Goal: Task Accomplishment & Management: Manage account settings

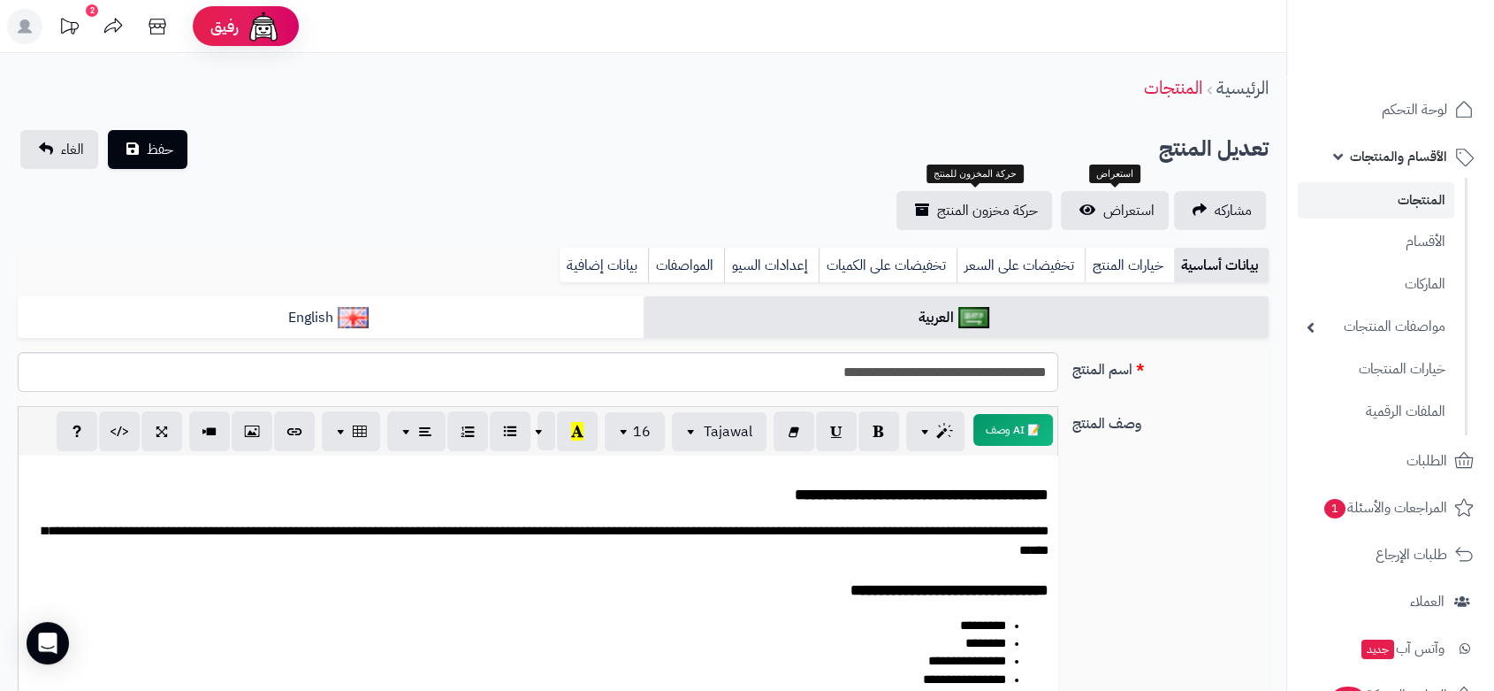
scroll to position [168, 0]
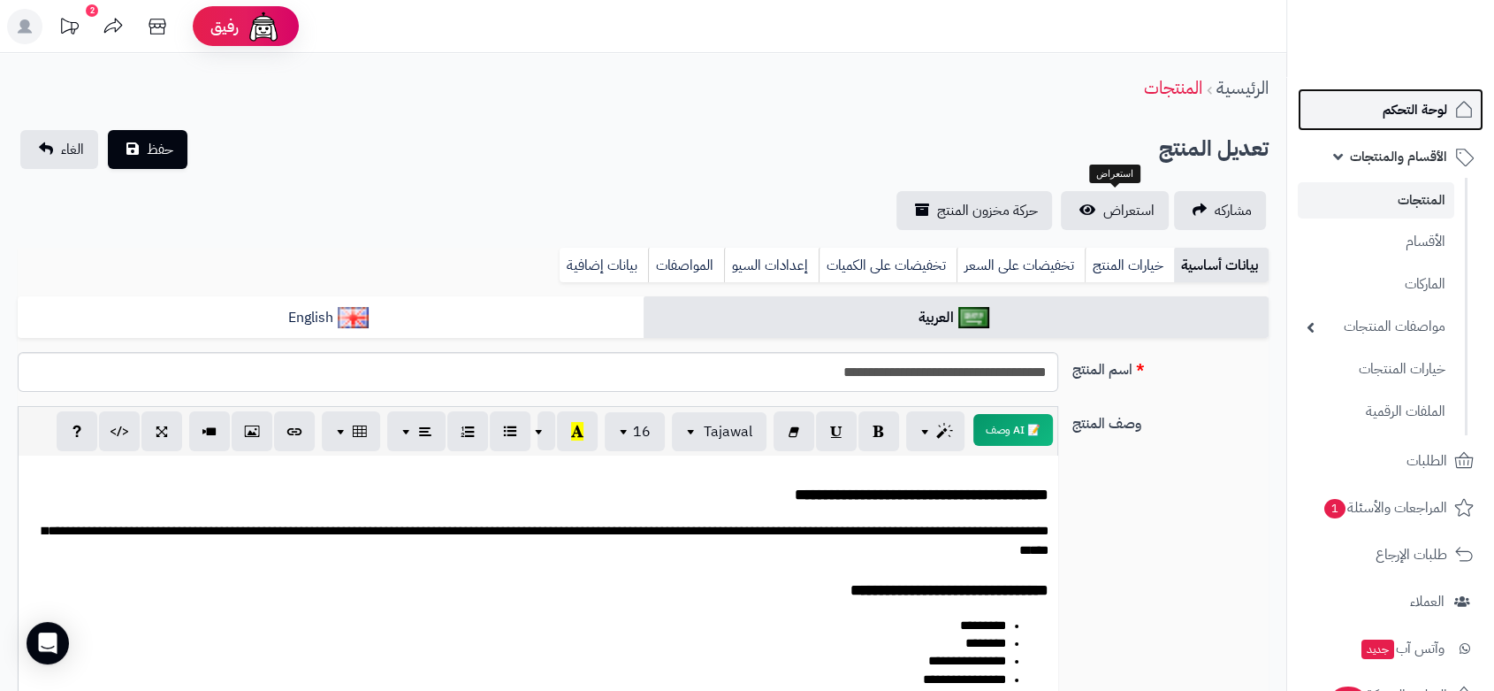
click at [1418, 107] on span "لوحة التحكم" at bounding box center [1415, 109] width 65 height 25
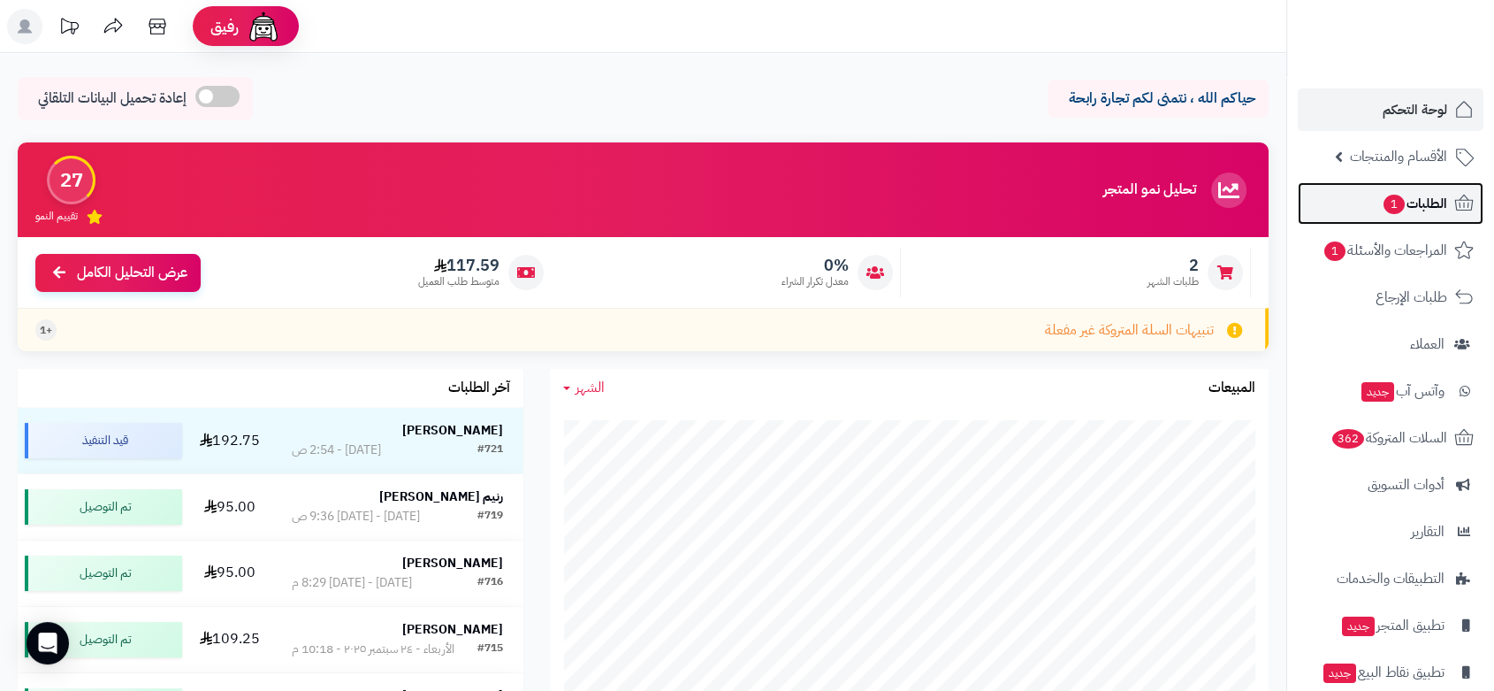
click at [1431, 207] on span "الطلبات 1" at bounding box center [1414, 203] width 65 height 25
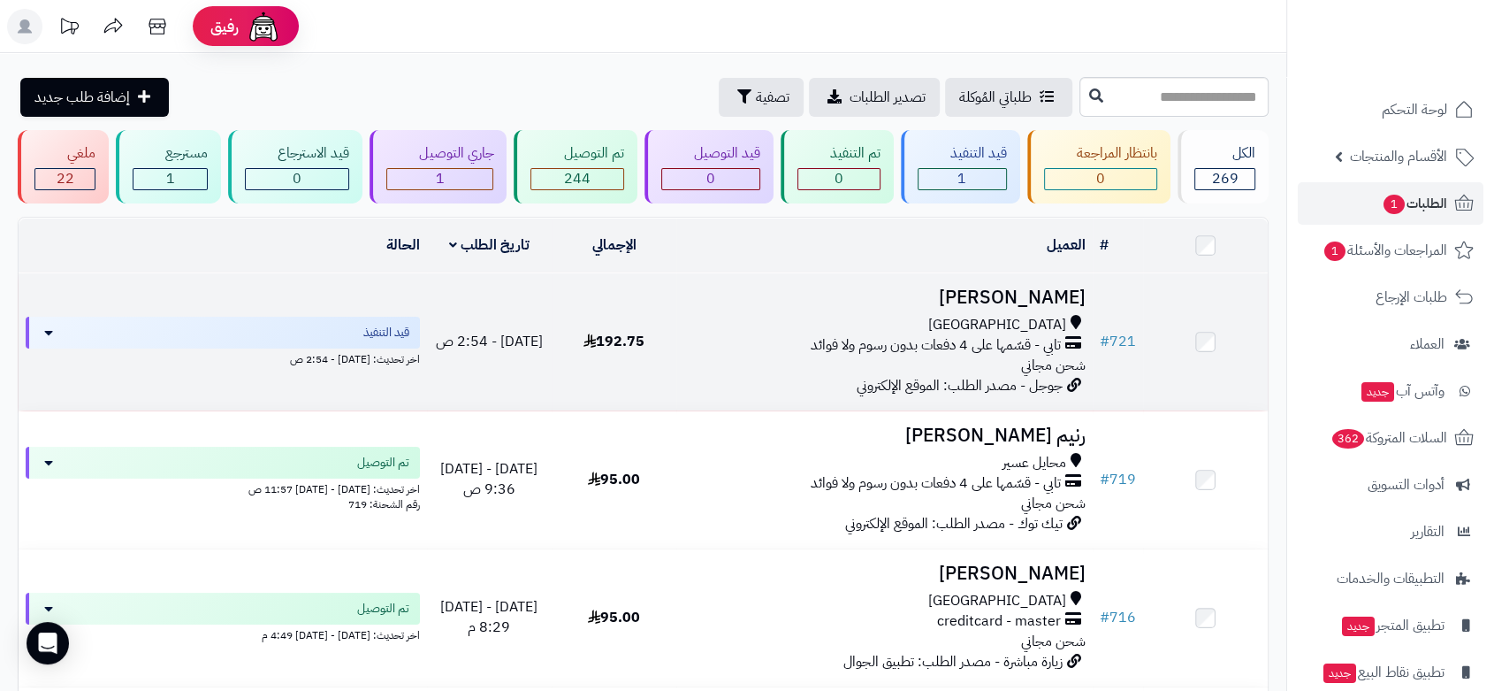
click at [951, 302] on h3 "[PERSON_NAME]" at bounding box center [885, 297] width 402 height 20
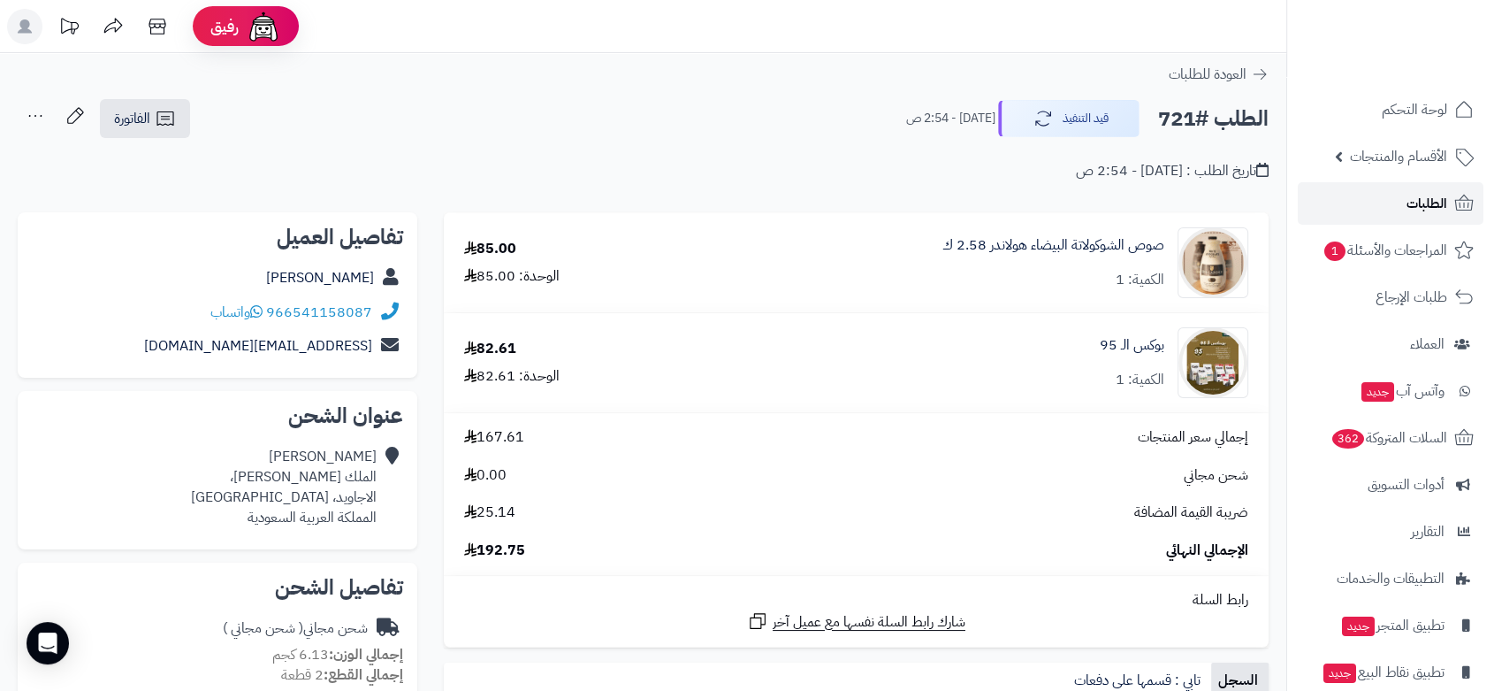
click at [1439, 210] on span "الطلبات" at bounding box center [1427, 203] width 41 height 25
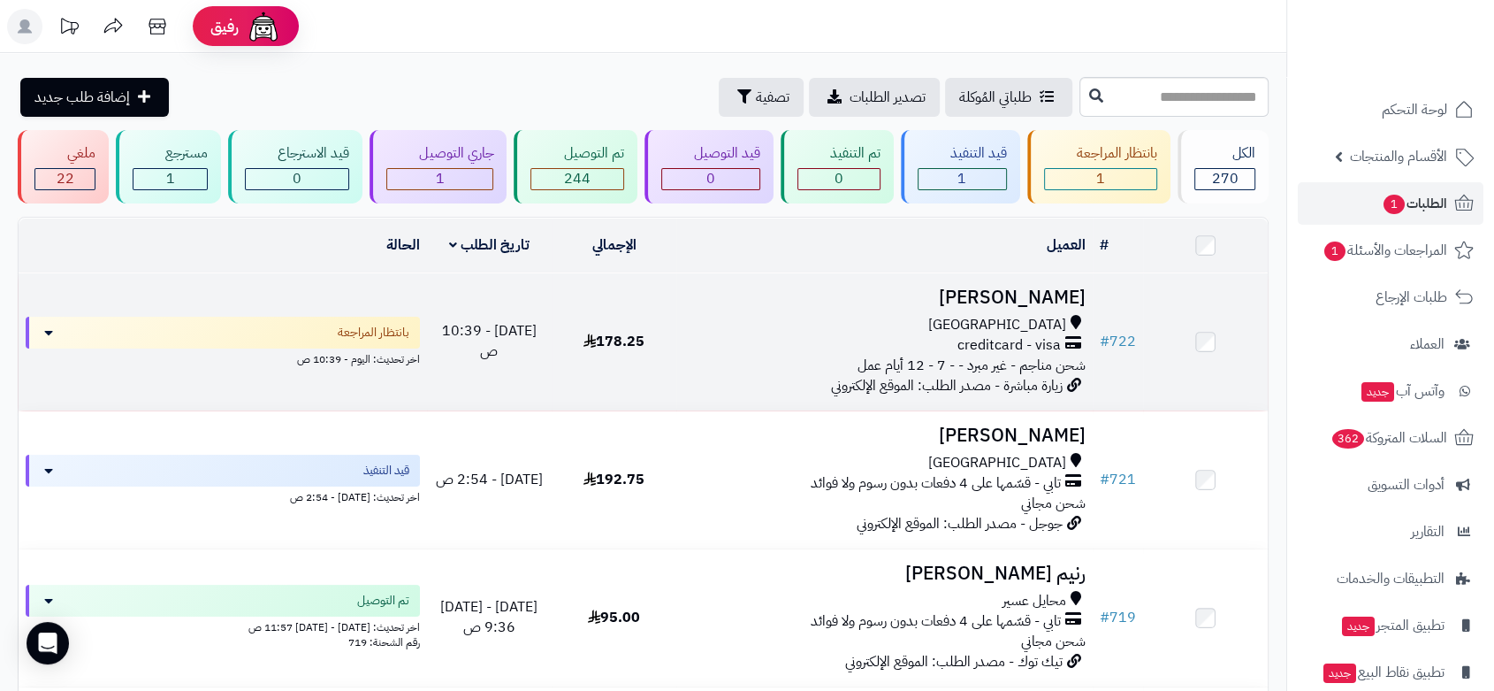
click at [791, 353] on div "جدة creditcard - visa شحن مناجم - غير مبرد - - 7 - 12 أيام عمل" at bounding box center [885, 345] width 402 height 61
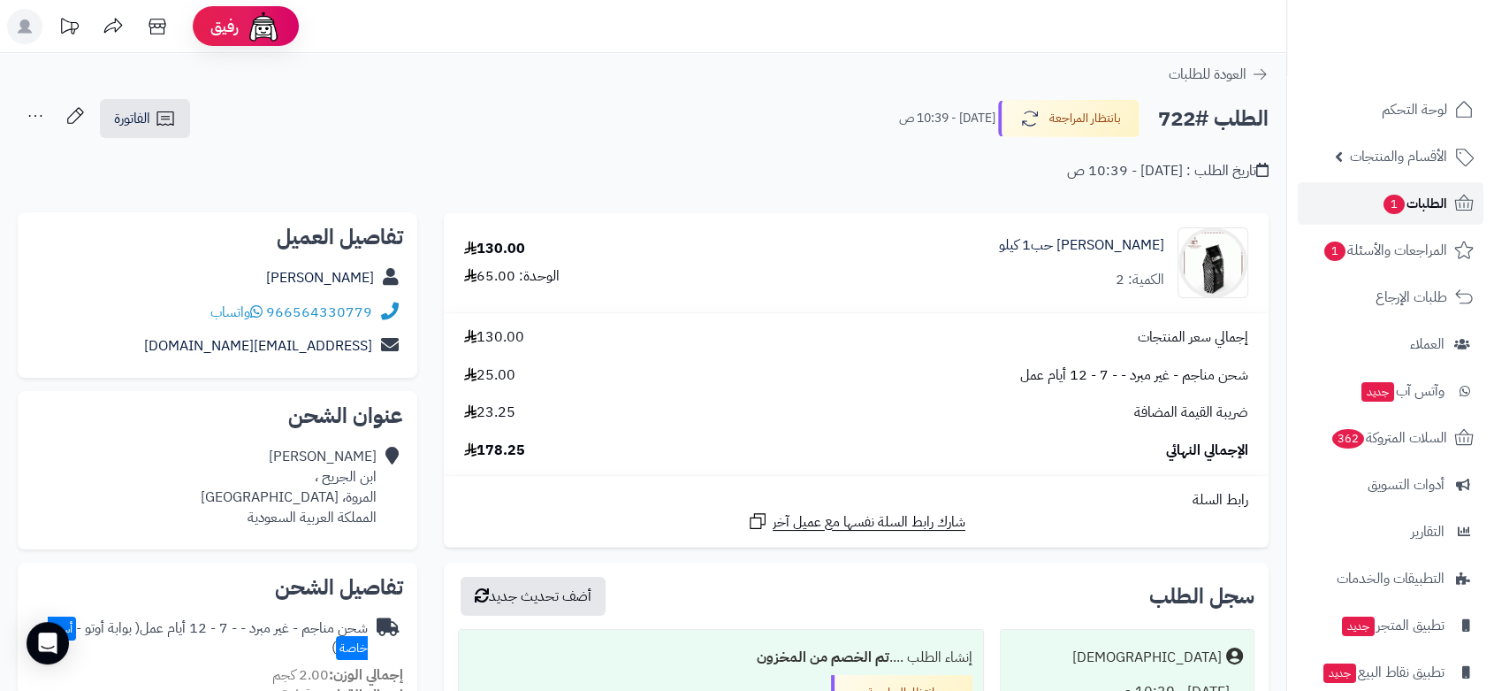
click at [1444, 203] on span "الطلبات 1" at bounding box center [1414, 203] width 65 height 25
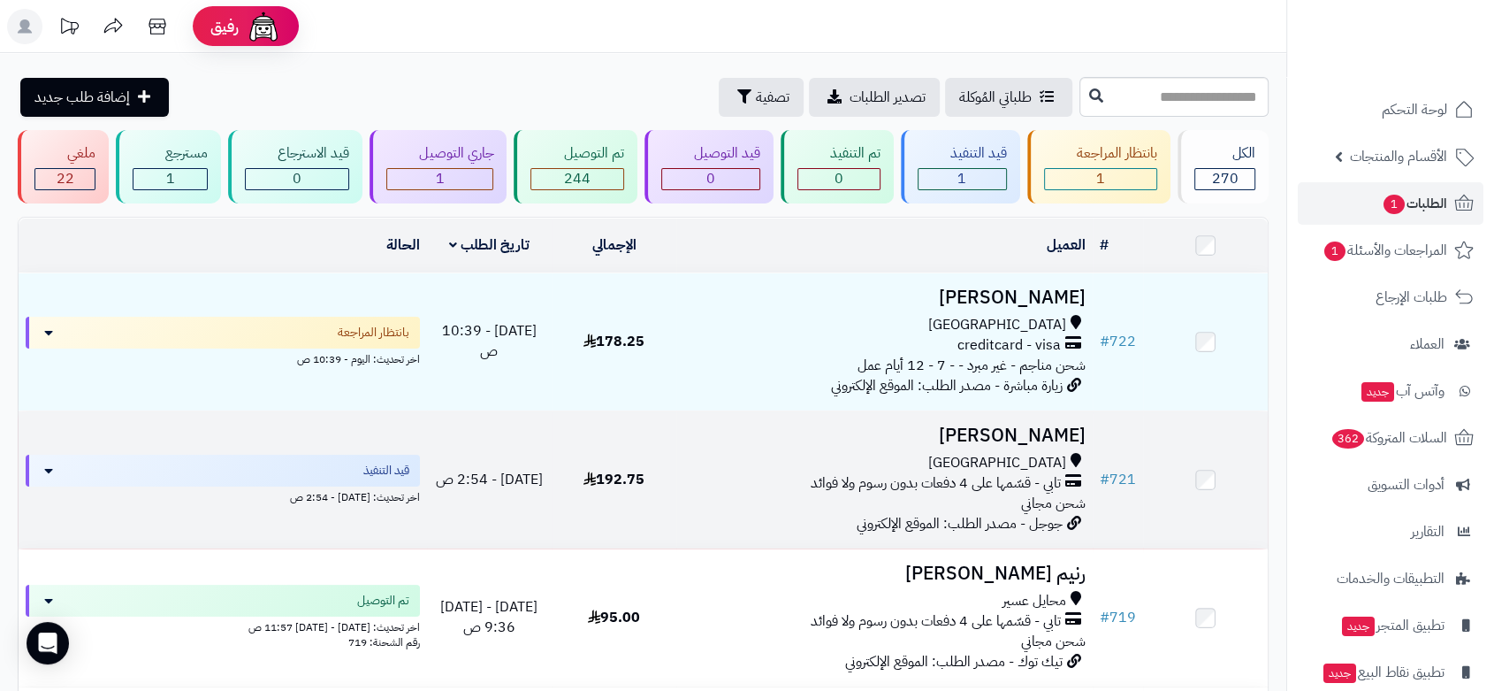
click at [881, 453] on div "جدة" at bounding box center [885, 463] width 402 height 20
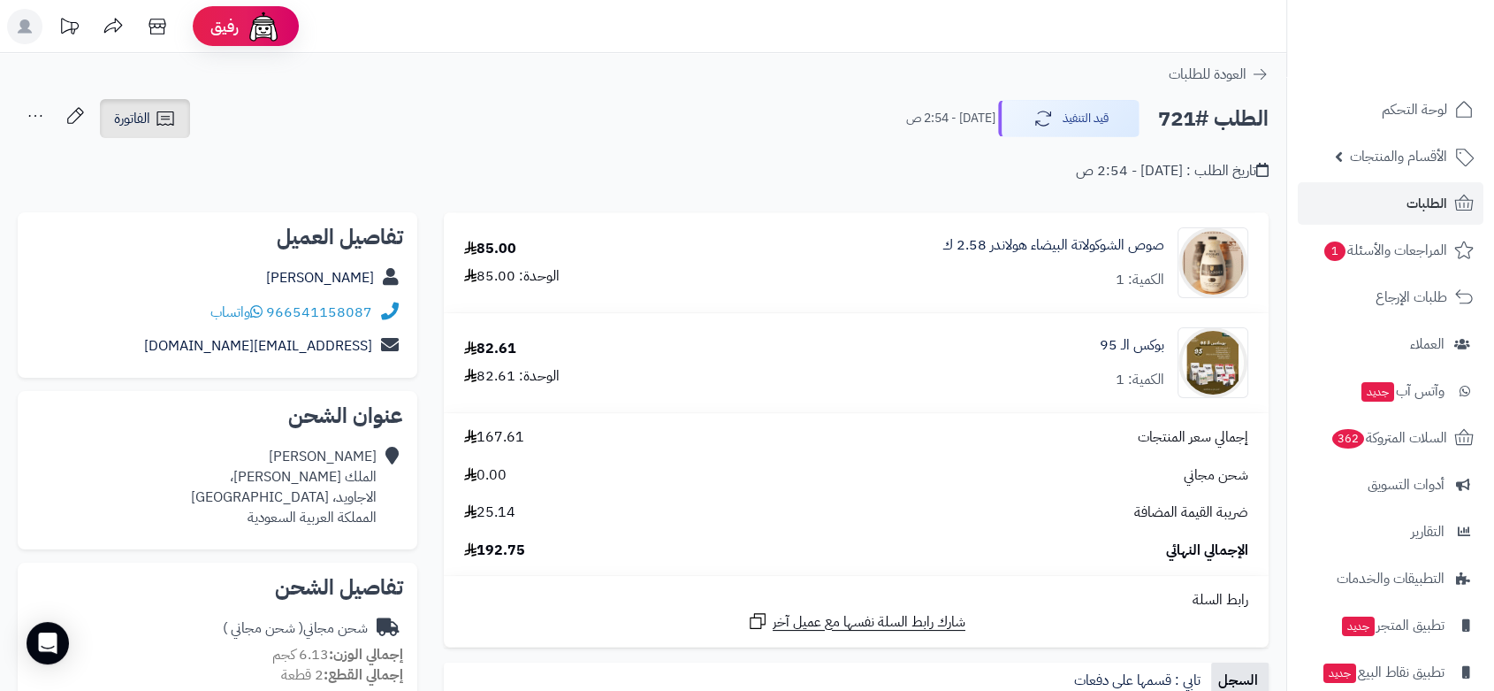
click at [140, 123] on span "الفاتورة" at bounding box center [132, 118] width 36 height 21
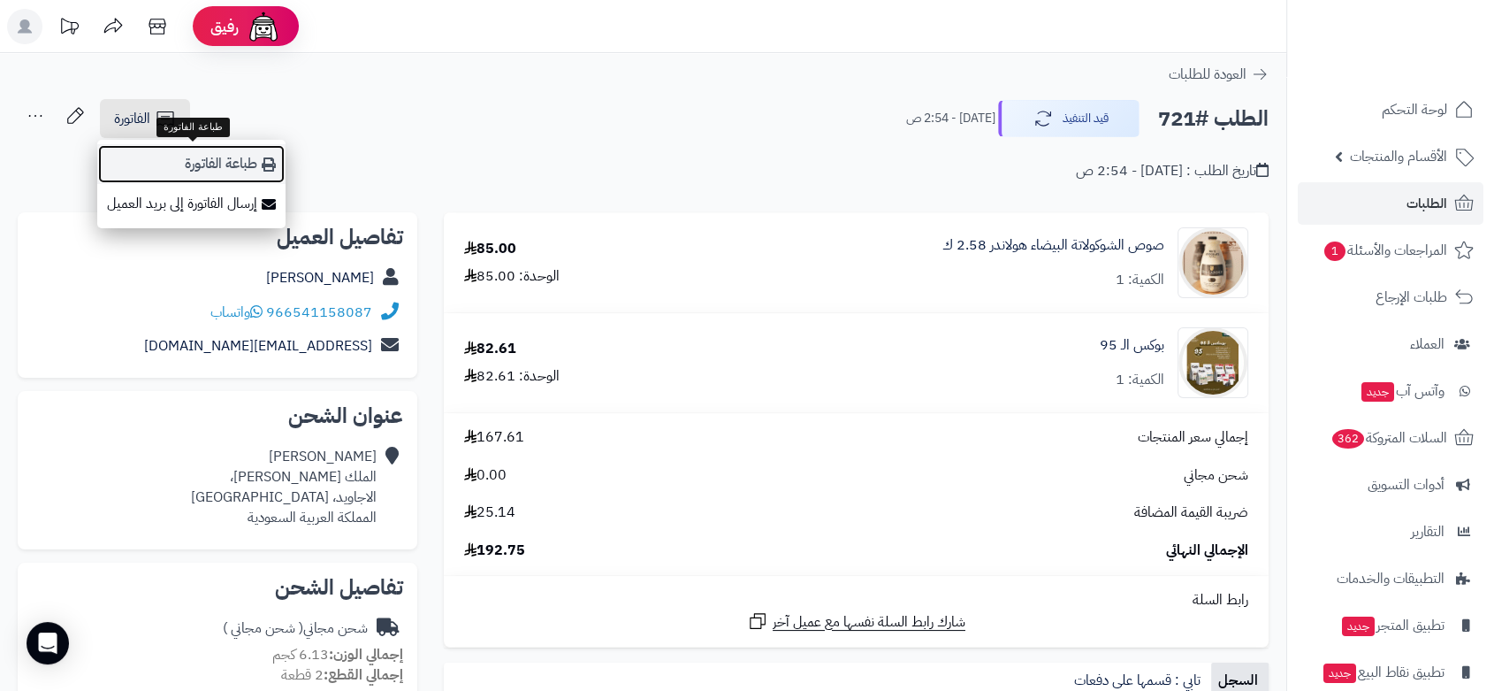
click at [190, 167] on link "طباعة الفاتورة" at bounding box center [191, 164] width 188 height 40
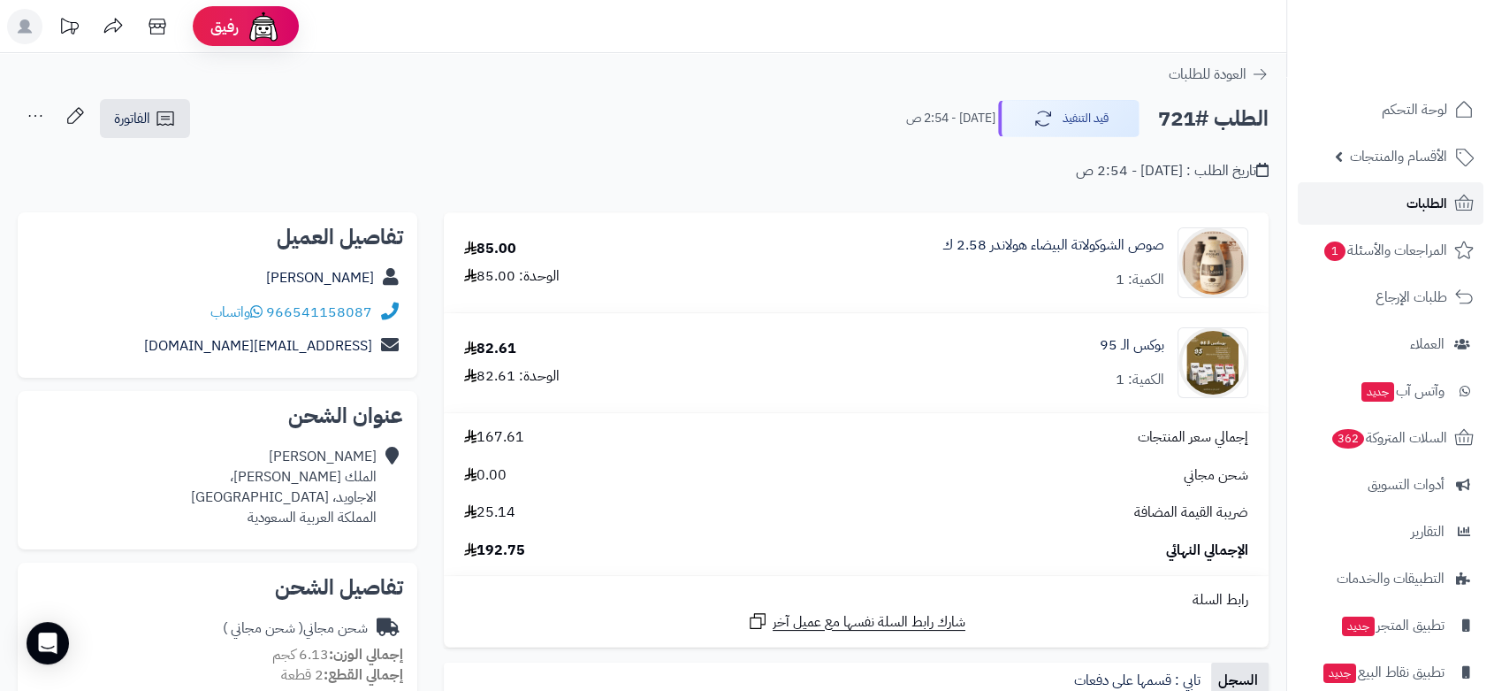
click at [1448, 204] on link "الطلبات" at bounding box center [1391, 203] width 186 height 42
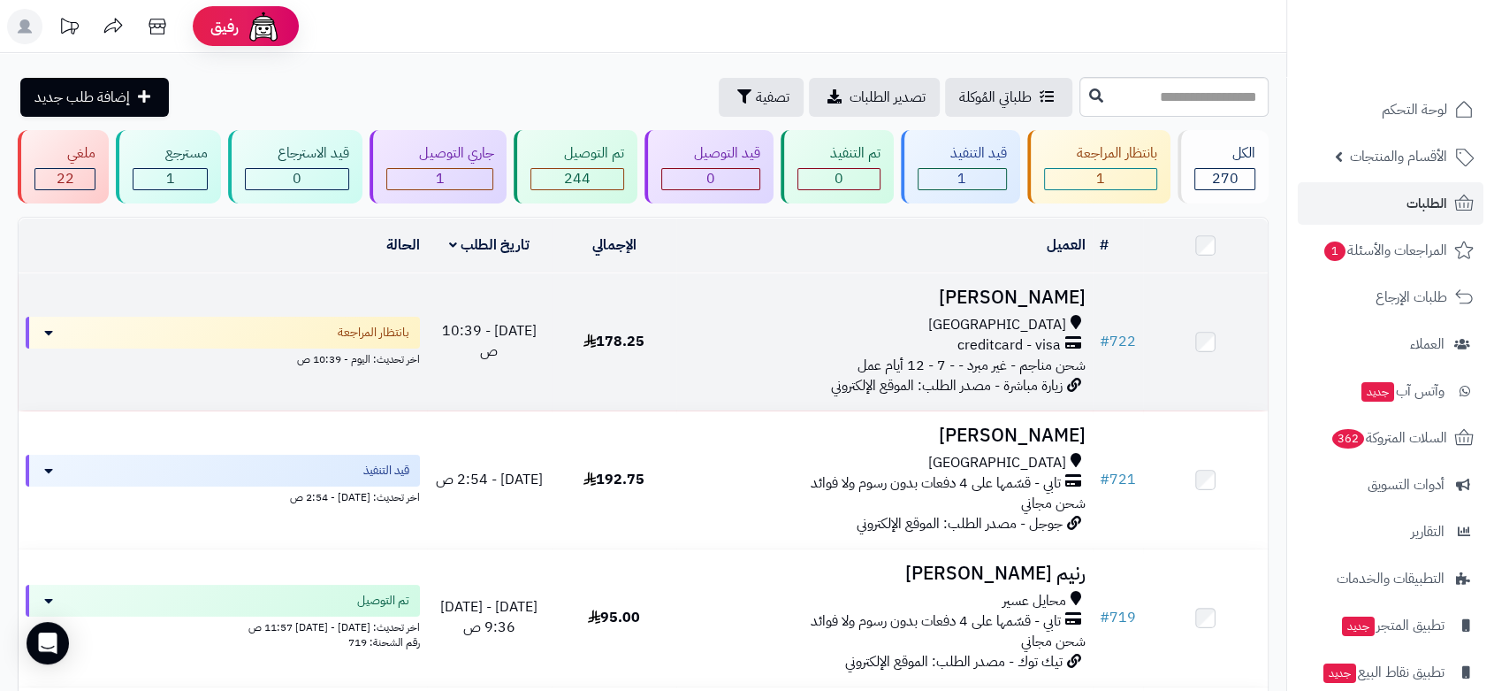
click at [824, 319] on div "[GEOGRAPHIC_DATA]" at bounding box center [885, 325] width 402 height 20
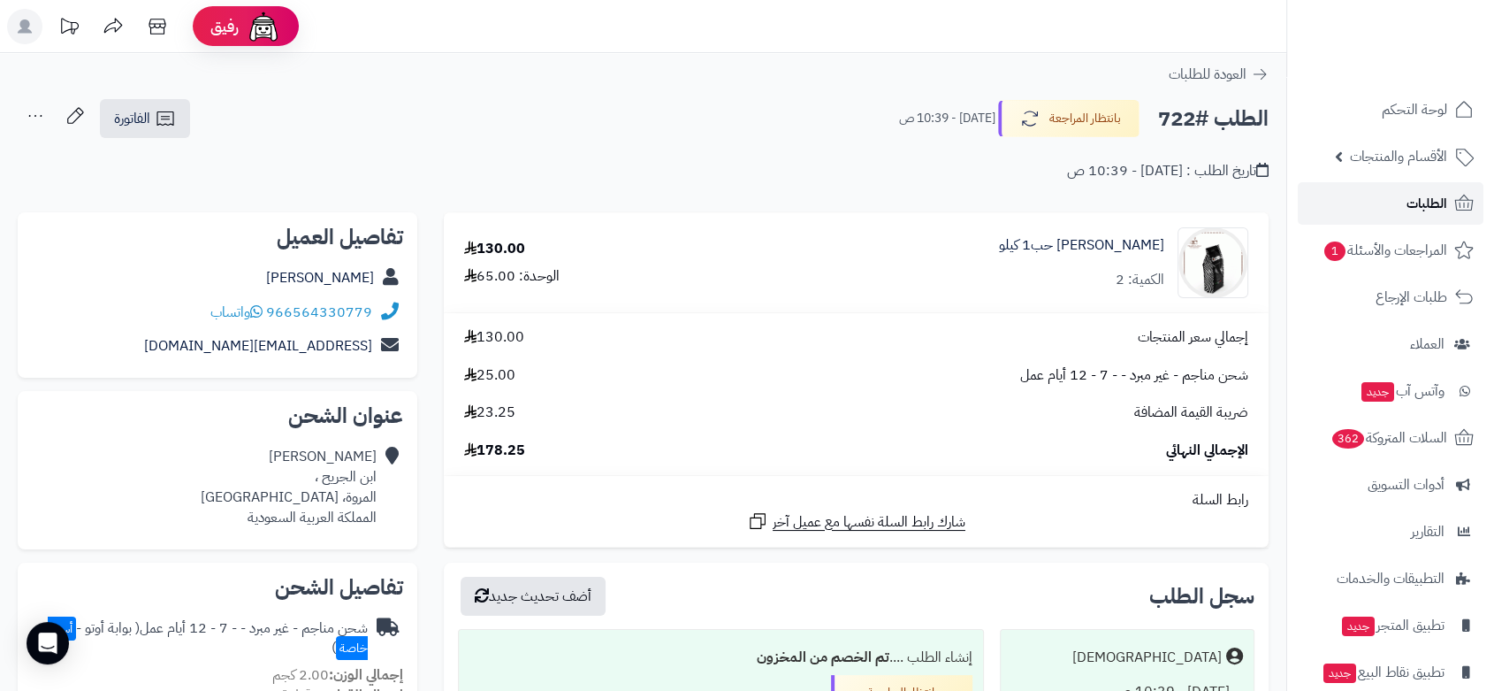
click at [1425, 203] on span "الطلبات" at bounding box center [1427, 203] width 41 height 25
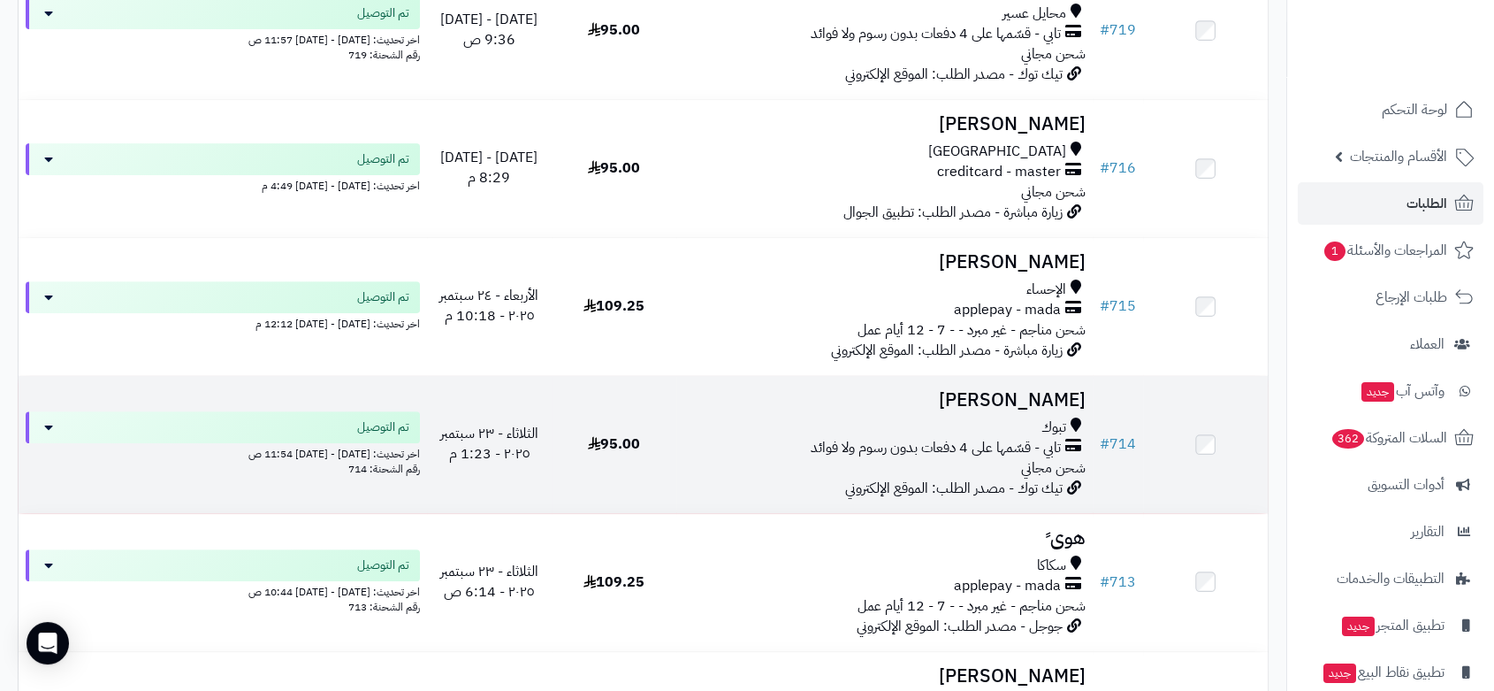
scroll to position [589, 0]
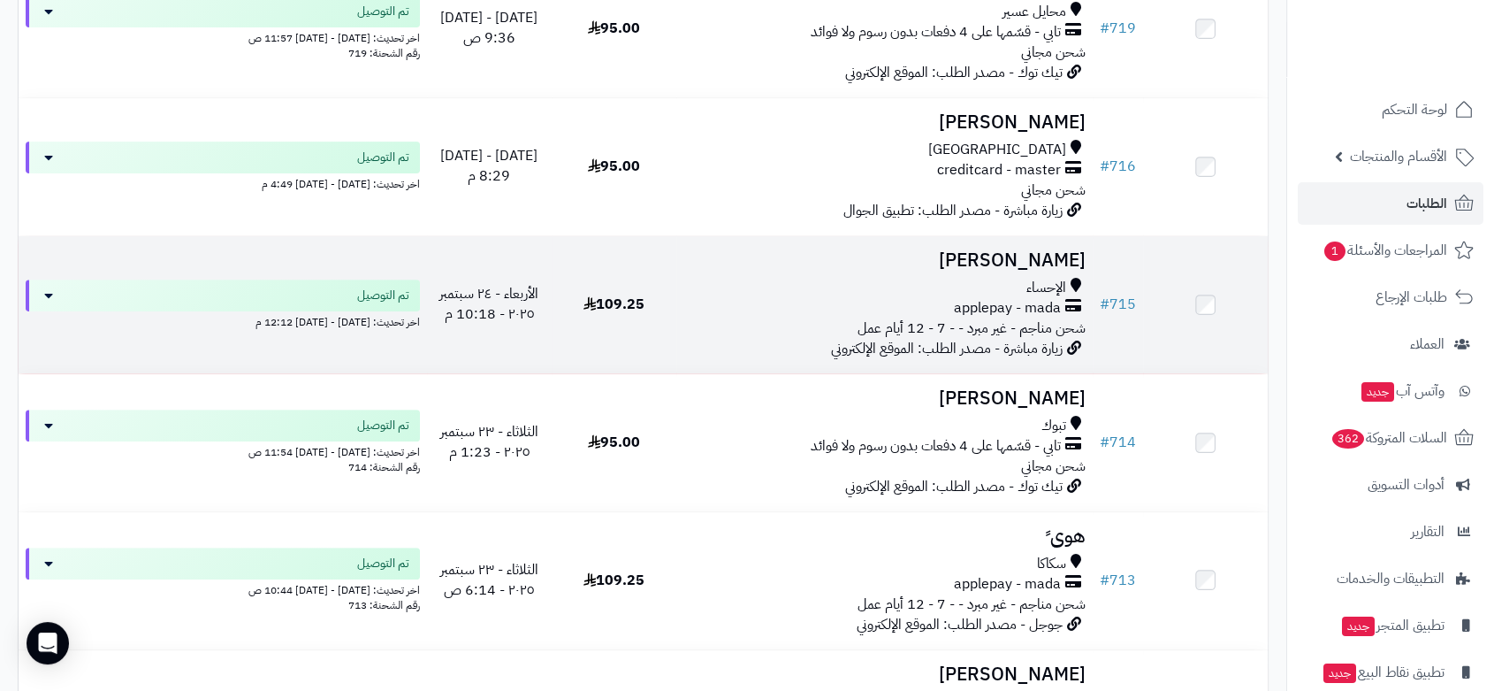
click at [894, 321] on span "شحن مناجم - غير مبرد - - 7 - 12 أيام عمل" at bounding box center [972, 327] width 228 height 21
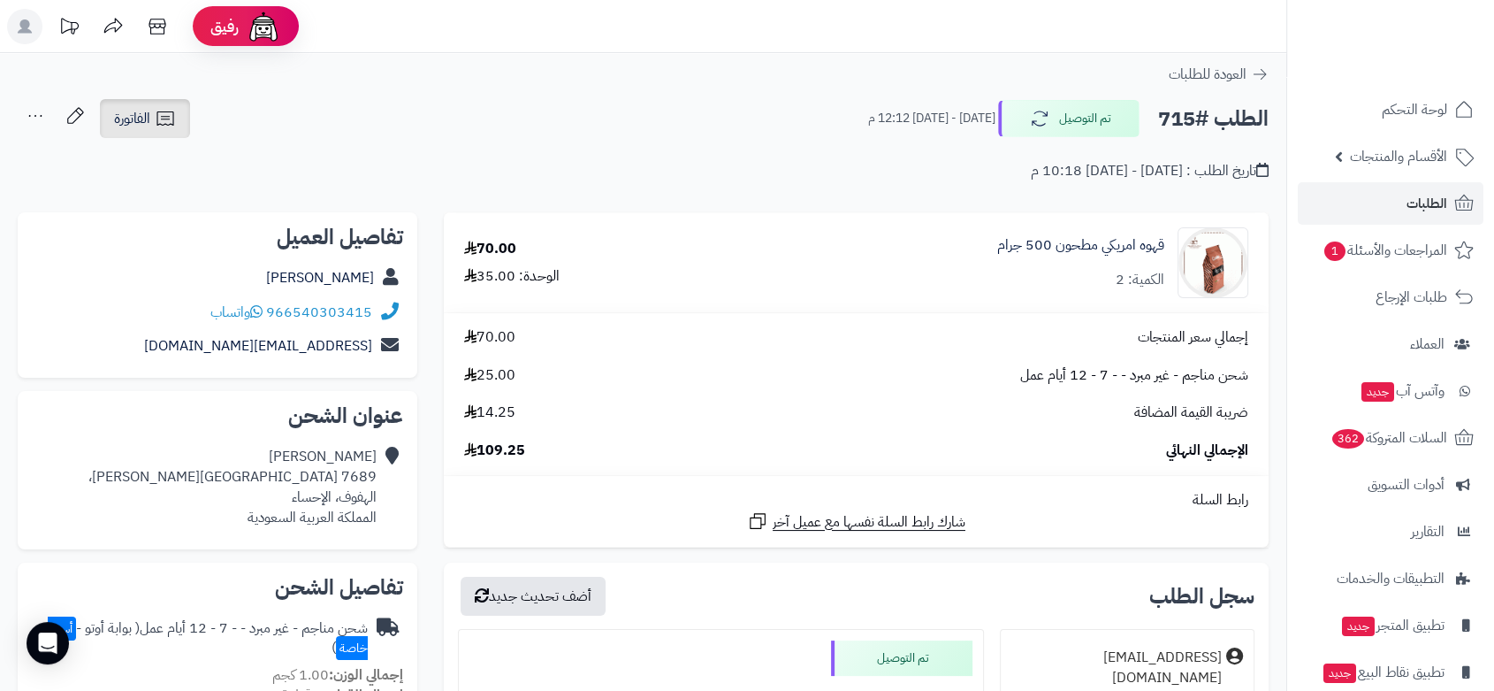
click at [141, 132] on link "الفاتورة" at bounding box center [145, 118] width 90 height 39
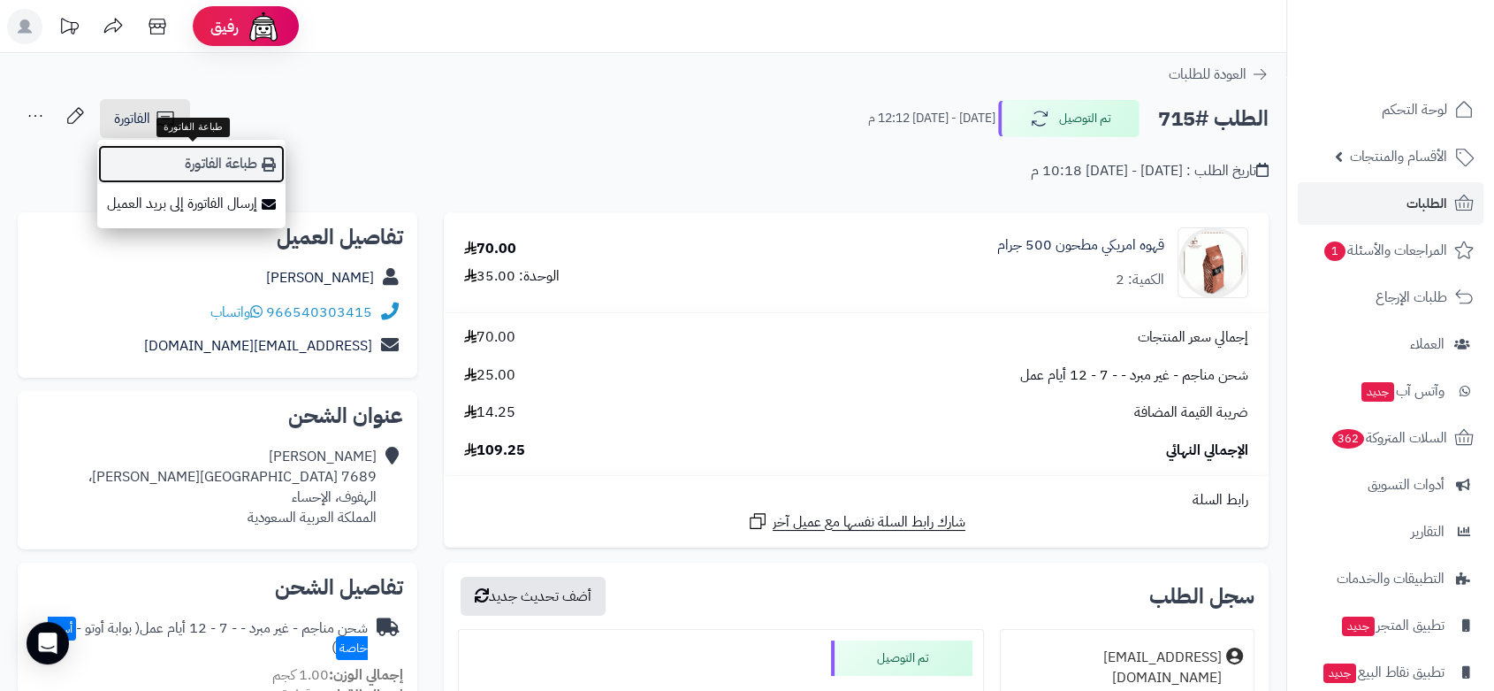
click at [183, 165] on link "طباعة الفاتورة" at bounding box center [191, 164] width 188 height 40
